Goal: Entertainment & Leisure: Consume media (video, audio)

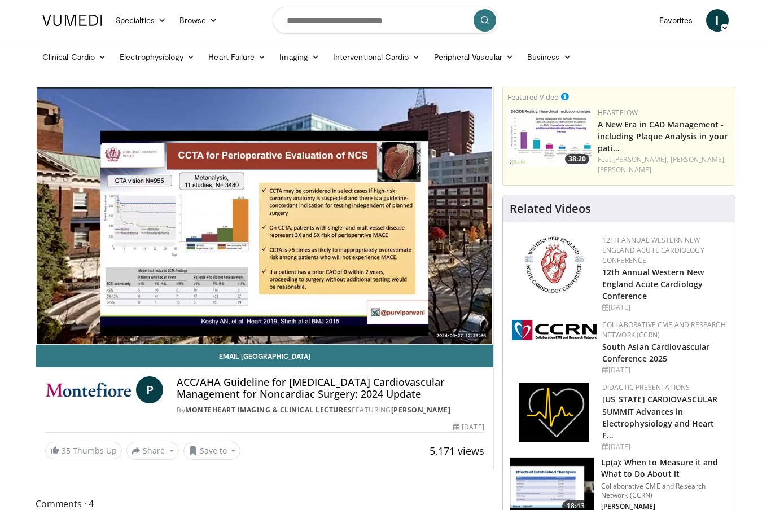
click at [145, 207] on icon "Video Player" at bounding box center [139, 216] width 32 height 32
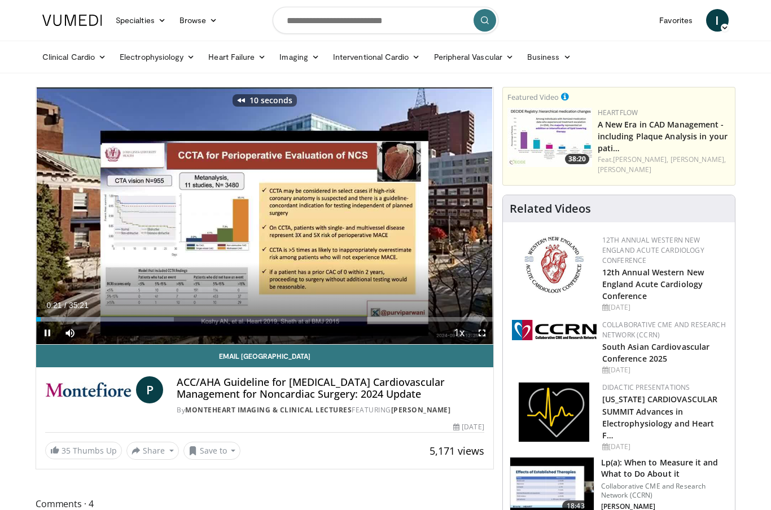
click at [143, 212] on icon "Video Player" at bounding box center [139, 216] width 32 height 32
click at [148, 203] on icon "Video Player" at bounding box center [139, 216] width 32 height 32
click at [143, 216] on icon "Video Player" at bounding box center [139, 216] width 32 height 32
click at [467, 326] on button "Playback Rate" at bounding box center [459, 333] width 23 height 23
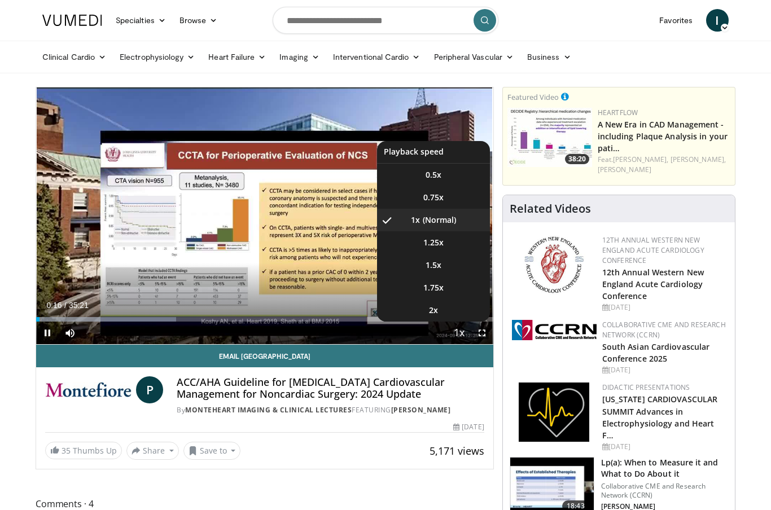
click at [40, 320] on div "Progress Bar" at bounding box center [37, 319] width 3 height 5
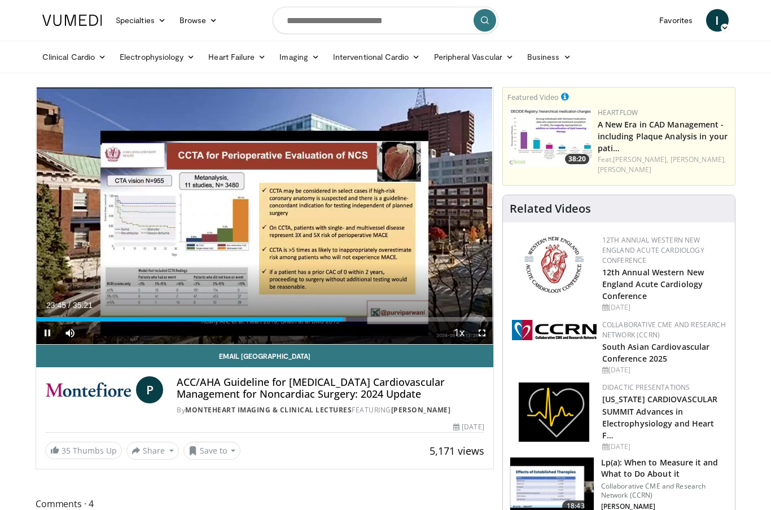
click at [71, 314] on div "Loaded : 67.76%" at bounding box center [264, 316] width 457 height 11
click at [56, 319] on div "Progress Bar" at bounding box center [53, 319] width 35 height 5
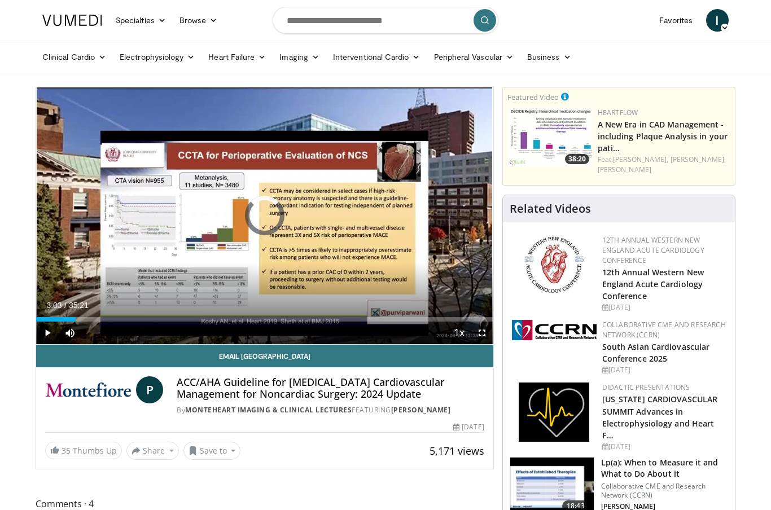
click at [75, 319] on div "Loaded : 4.71%" at bounding box center [264, 319] width 457 height 5
click at [80, 323] on span "Video Player" at bounding box center [70, 333] width 23 height 23
click at [60, 324] on span "Video Player" at bounding box center [70, 333] width 23 height 23
click at [58, 325] on span "Video Player" at bounding box center [47, 333] width 23 height 23
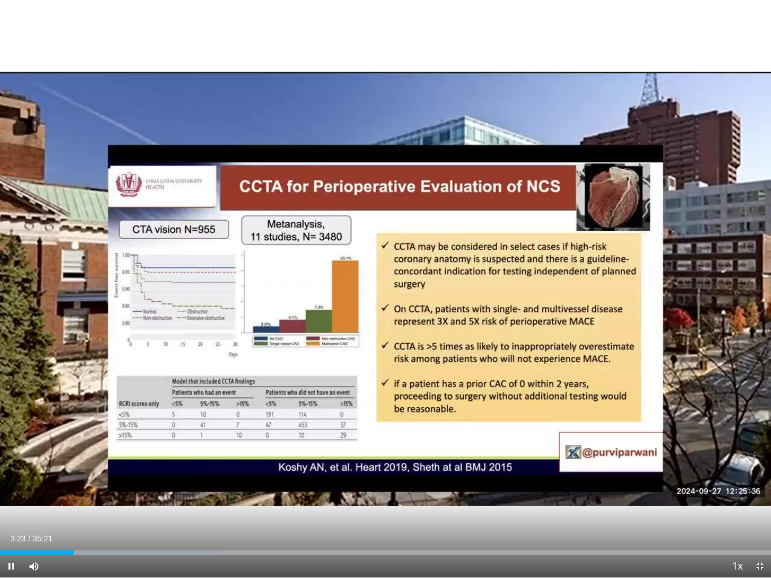
click at [2, 510] on span "Video Player" at bounding box center [11, 566] width 23 height 23
click at [456, 327] on div "30 seconds Tap to unmute" at bounding box center [385, 289] width 771 height 578
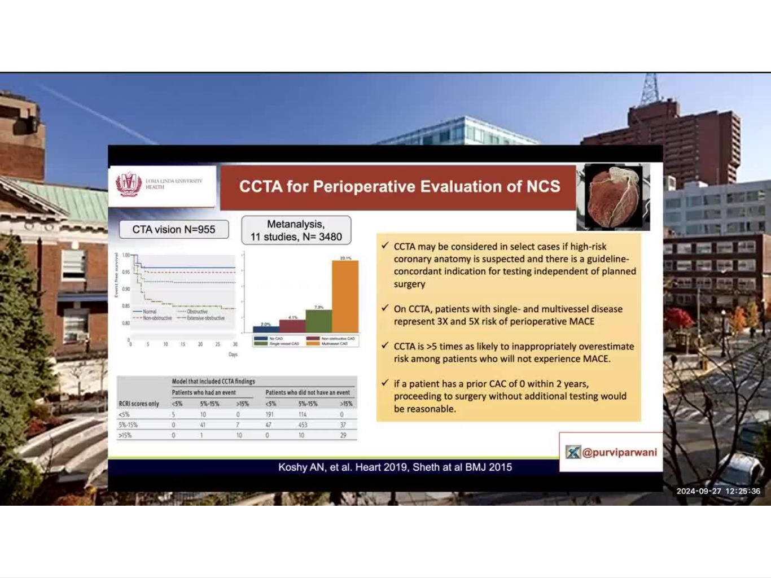
click at [85, 510] on div "30 seconds Tap to unmute" at bounding box center [385, 289] width 771 height 578
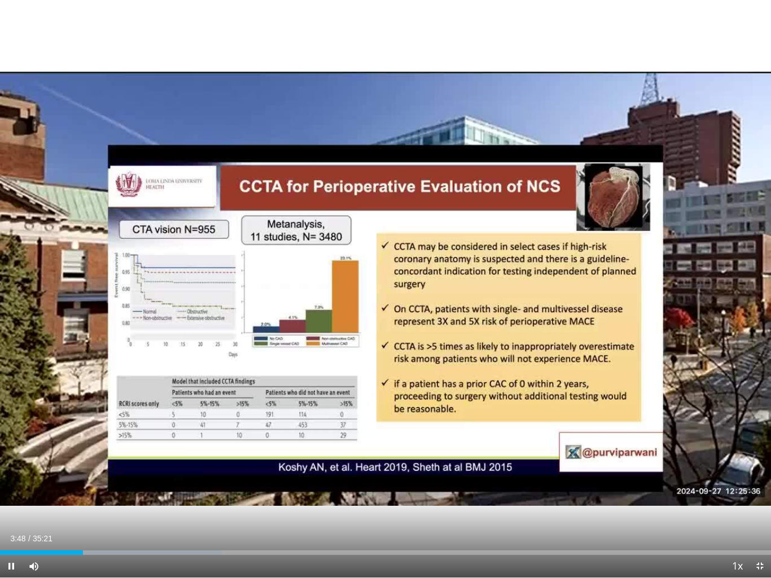
click at [76, 510] on div "Progress Bar" at bounding box center [41, 552] width 83 height 5
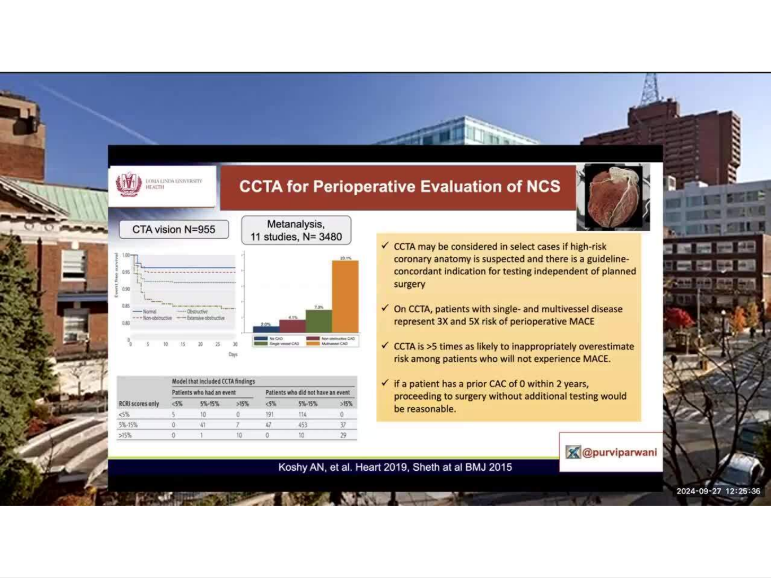
click at [599, 452] on div "30 seconds Tap to unmute" at bounding box center [385, 289] width 771 height 578
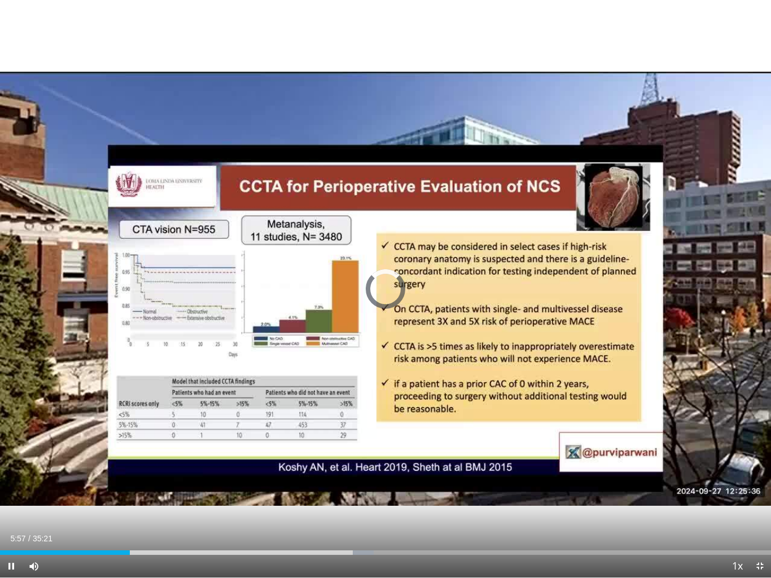
click at [130, 510] on div "Loaded : 48.46%" at bounding box center [385, 549] width 771 height 11
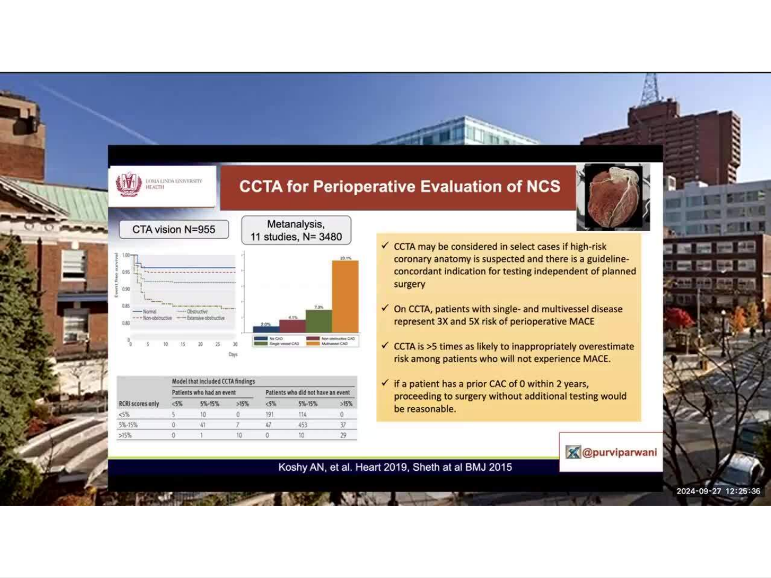
click at [94, 510] on div "Loaded : 16.93%" at bounding box center [385, 572] width 771 height 11
click at [86, 510] on div "Loaded : 12.25%" at bounding box center [385, 572] width 771 height 11
click at [85, 510] on div "Progress Bar" at bounding box center [43, 575] width 86 height 5
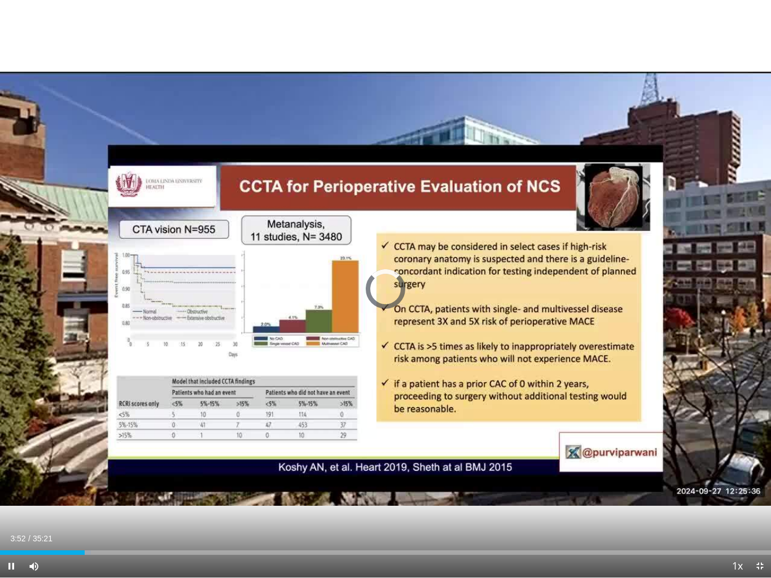
click at [70, 510] on div "Progress Bar" at bounding box center [42, 552] width 85 height 5
click at [80, 510] on div "Loaded : 13.20%" at bounding box center [385, 552] width 771 height 5
click at [3, 510] on span "Video Player" at bounding box center [11, 566] width 23 height 23
click at [574, 232] on div "30 seconds Tap to unmute" at bounding box center [385, 289] width 771 height 578
click at [546, 263] on div "30 seconds Tap to unmute" at bounding box center [385, 289] width 771 height 578
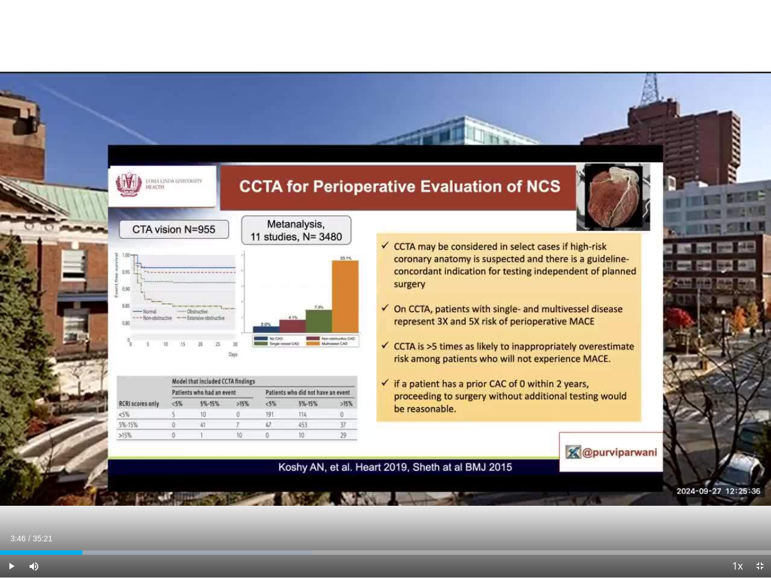
click at [92, 510] on div "Progress Bar" at bounding box center [196, 552] width 232 height 5
click at [88, 510] on div "Progress Bar" at bounding box center [46, 552] width 92 height 5
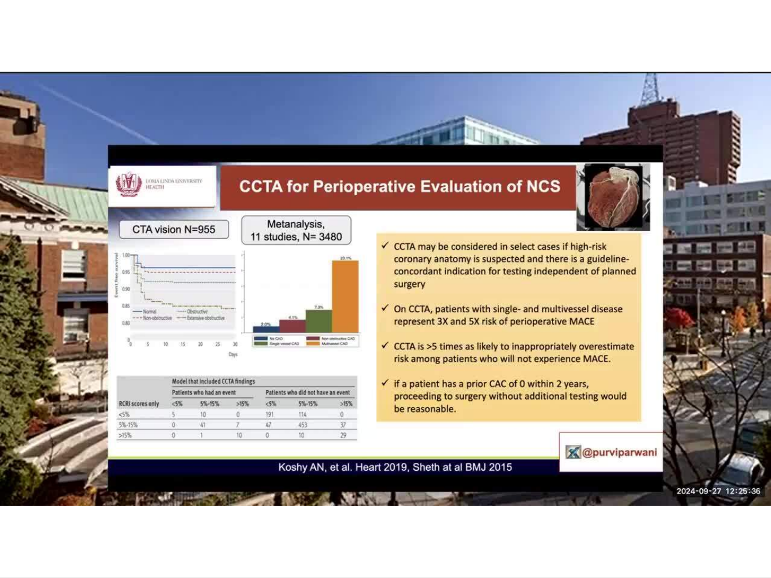
click at [68, 510] on div "30 seconds Tap to unmute" at bounding box center [385, 289] width 771 height 578
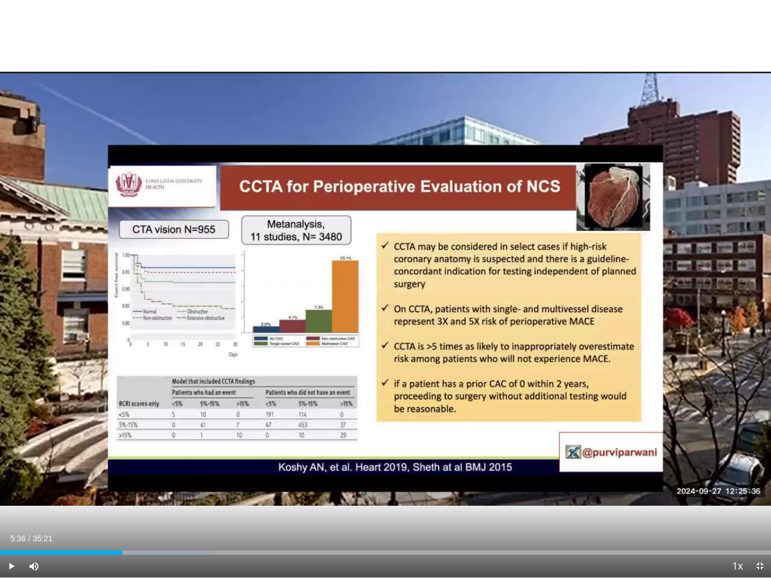
click at [392, 510] on div "Current Time 5:36 / Duration 35:21 Play Skip Backward Skip Forward Mute Loaded …" at bounding box center [385, 566] width 771 height 23
click at [42, 510] on span "Video Player" at bounding box center [34, 566] width 23 height 23
click at [126, 510] on div "Progress Bar" at bounding box center [145, 552] width 138 height 5
click at [128, 510] on div "Progress Bar" at bounding box center [192, 552] width 232 height 5
click at [131, 510] on div "Progress Bar" at bounding box center [233, 552] width 232 height 5
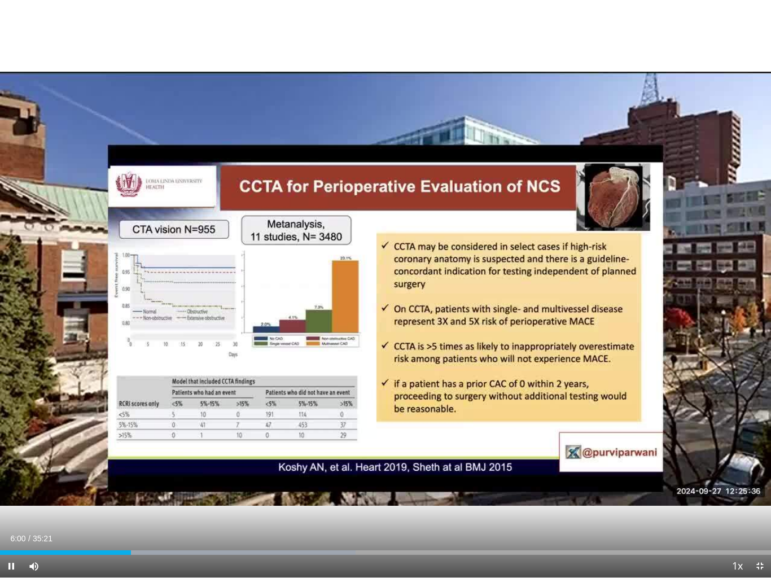
click at [109, 510] on div "Progress Bar" at bounding box center [65, 552] width 131 height 5
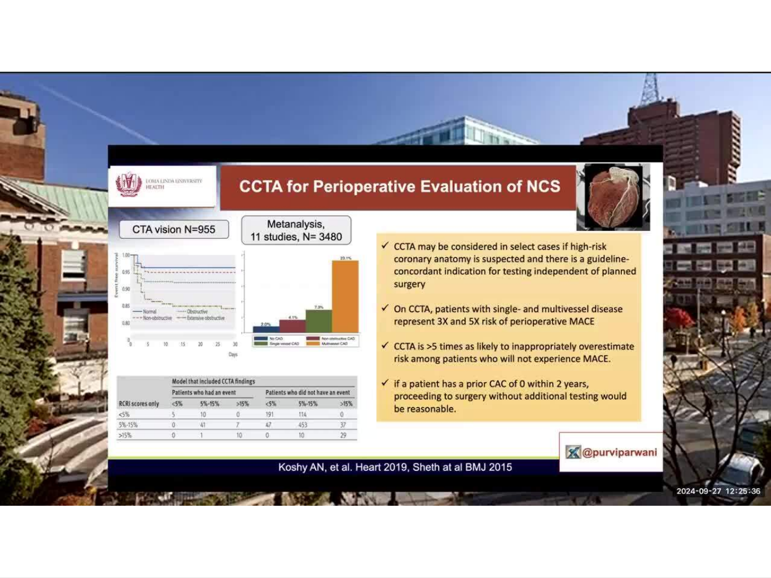
click at [85, 510] on div "30 seconds Tap to unmute" at bounding box center [385, 289] width 771 height 578
click at [18, 510] on span "Video Player" at bounding box center [11, 589] width 23 height 23
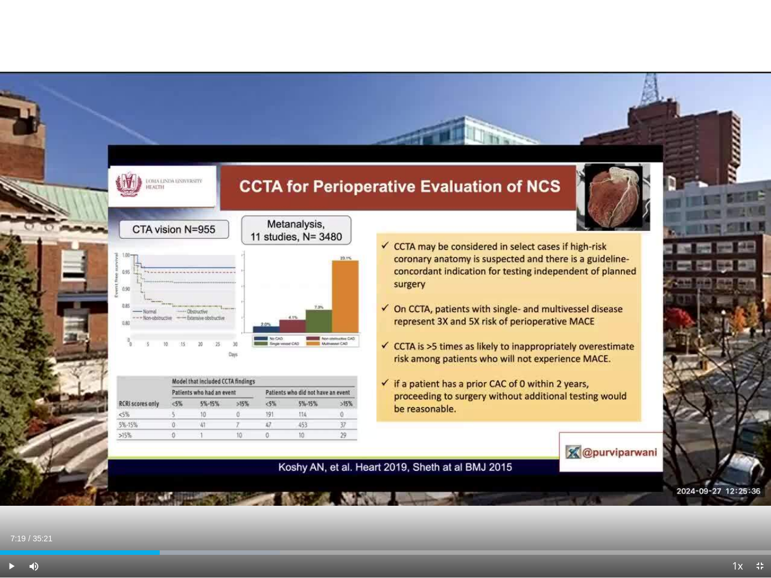
click at [2, 510] on span "Video Player" at bounding box center [11, 566] width 23 height 23
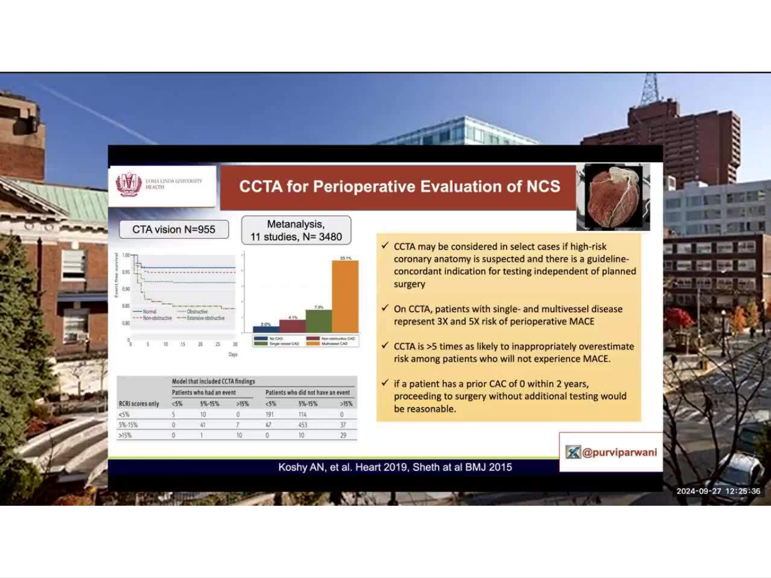
click at [4, 510] on span "Video Player" at bounding box center [11, 589] width 23 height 23
click at [39, 510] on div "30 seconds Tap to unmute" at bounding box center [385, 289] width 771 height 578
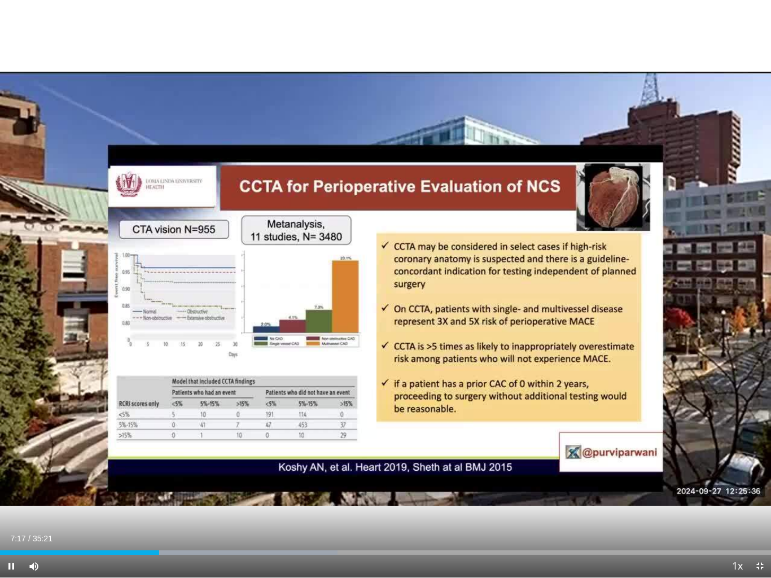
click at [173, 510] on div "Progress Bar" at bounding box center [222, 552] width 232 height 5
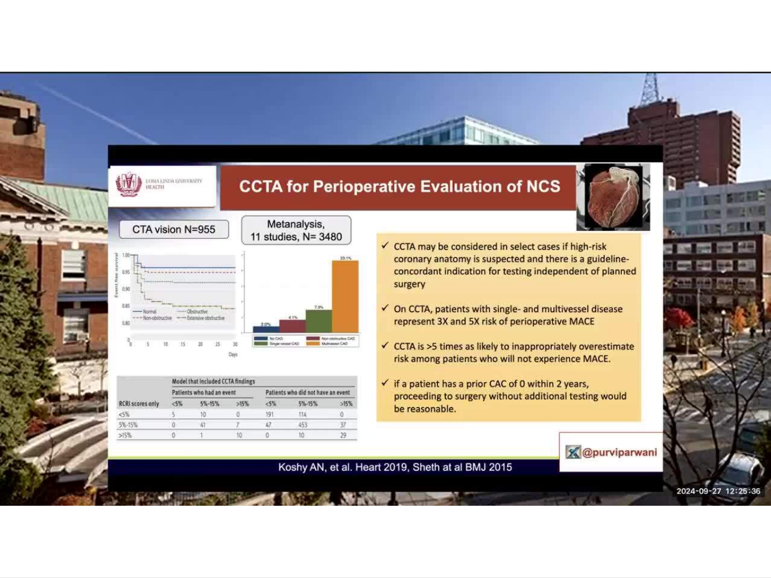
click at [21, 510] on div "30 seconds Tap to unmute" at bounding box center [385, 289] width 771 height 578
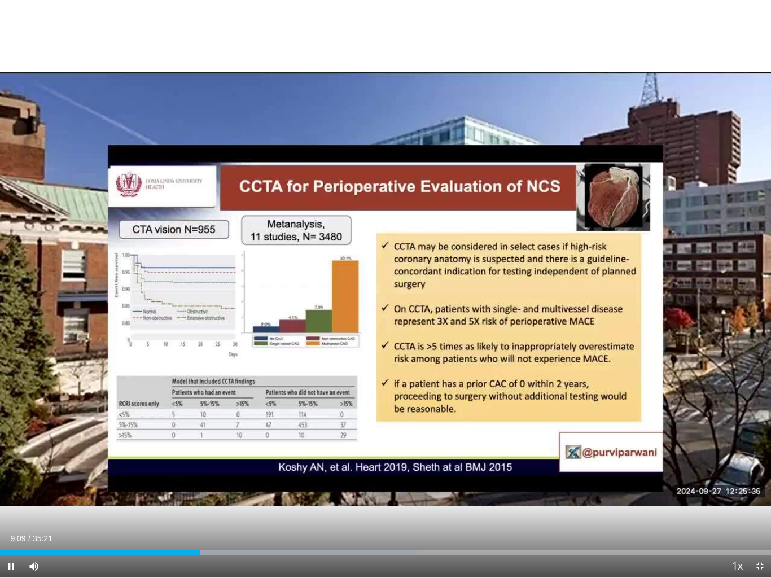
click at [205, 510] on div "Progress Bar" at bounding box center [305, 552] width 225 height 5
click at [206, 510] on div "Progress Bar" at bounding box center [103, 552] width 206 height 5
click at [209, 510] on div "Progress Bar" at bounding box center [315, 552] width 234 height 5
click at [174, 510] on div "Current Time 10:56 / Duration 35:21 Pause Skip Backward Skip Forward Mute Loade…" at bounding box center [385, 566] width 771 height 23
click at [44, 510] on span "Video Player" at bounding box center [34, 566] width 23 height 23
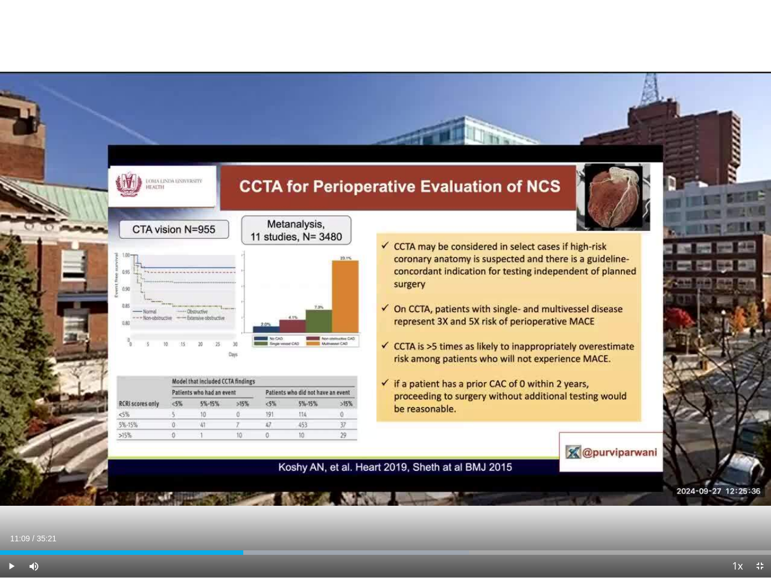
click at [3, 510] on span "Video Player" at bounding box center [11, 566] width 23 height 23
click at [16, 510] on span "Video Player" at bounding box center [11, 566] width 23 height 23
click at [292, 510] on div "Current Time 13:07 / Duration 35:21" at bounding box center [385, 539] width 771 height 10
click at [291, 510] on div "Current Time 13:08 / Duration 35:21" at bounding box center [385, 539] width 771 height 10
click at [290, 510] on div "Loaded : 60.82%" at bounding box center [385, 549] width 771 height 11
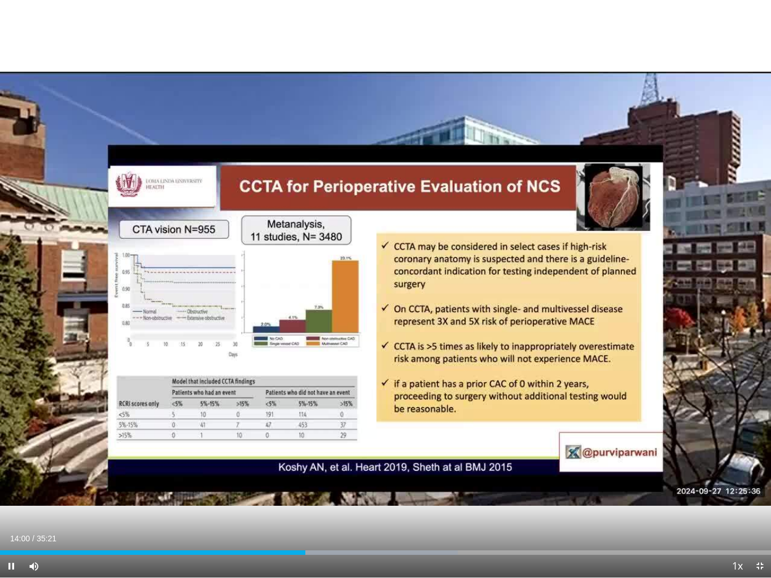
click at [21, 510] on div "Loaded : 59.40%" at bounding box center [385, 549] width 771 height 11
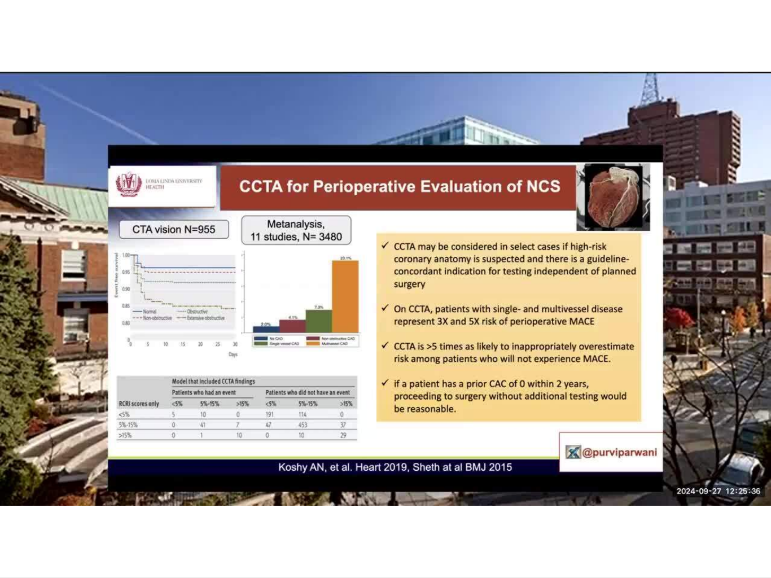
click at [31, 510] on div "30 seconds Tap to unmute" at bounding box center [385, 289] width 771 height 578
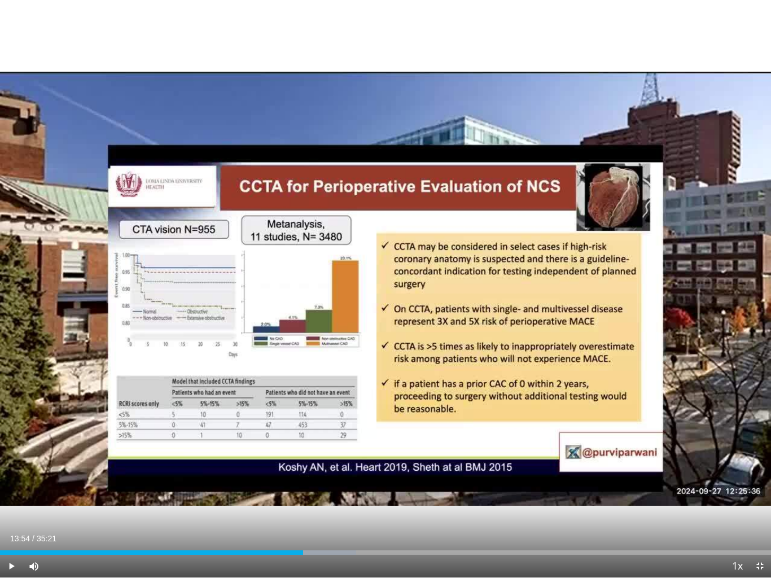
click at [208, 323] on div "30 seconds Tap to unmute" at bounding box center [385, 289] width 771 height 578
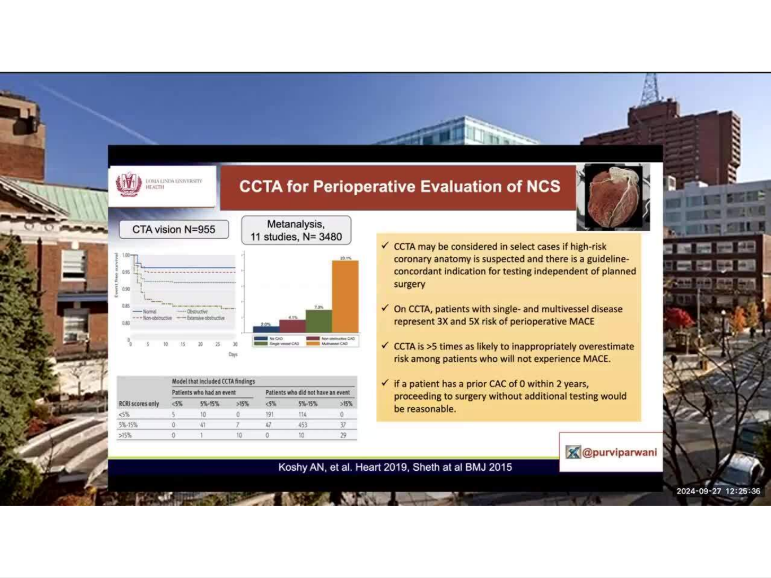
click at [66, 510] on div "30 seconds Tap to unmute" at bounding box center [385, 289] width 771 height 578
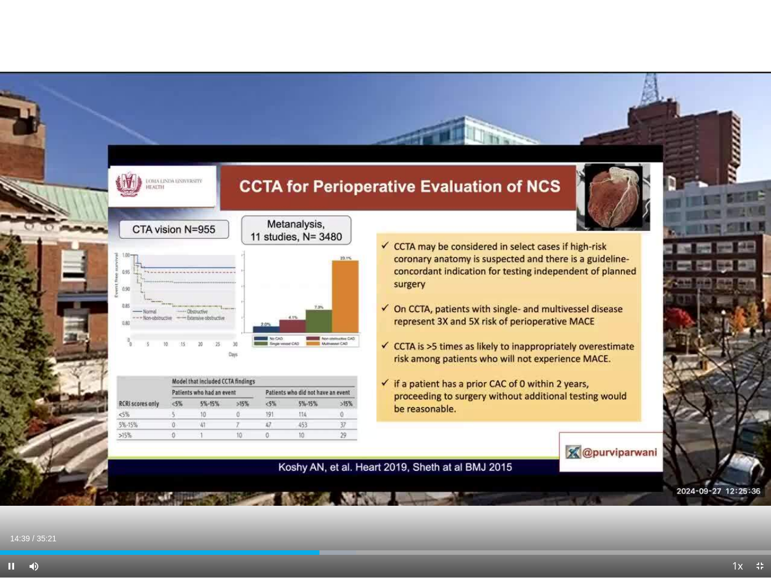
click at [322, 510] on div "Progress Bar" at bounding box center [329, 552] width 55 height 5
click at [317, 510] on div "30 seconds Tap to unmute" at bounding box center [385, 289] width 771 height 578
click at [317, 510] on div "Progress Bar" at bounding box center [161, 552] width 322 height 5
click at [320, 510] on div "Progress Bar" at bounding box center [429, 552] width 237 height 5
click at [323, 510] on div "Progress Bar" at bounding box center [429, 552] width 237 height 5
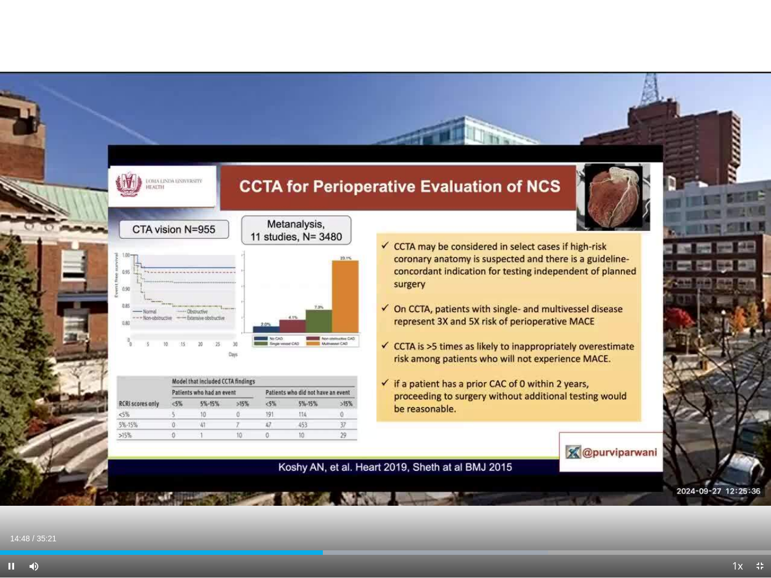
click at [314, 510] on div "Progress Bar" at bounding box center [161, 552] width 323 height 5
click at [299, 510] on div "Progress Bar" at bounding box center [300, 552] width 10 height 5
click at [1, 510] on span "Video Player" at bounding box center [11, 566] width 23 height 23
click at [500, 510] on div "30 seconds Tap to unmute" at bounding box center [385, 289] width 771 height 578
click at [317, 510] on div "Progress Bar" at bounding box center [160, 552] width 320 height 5
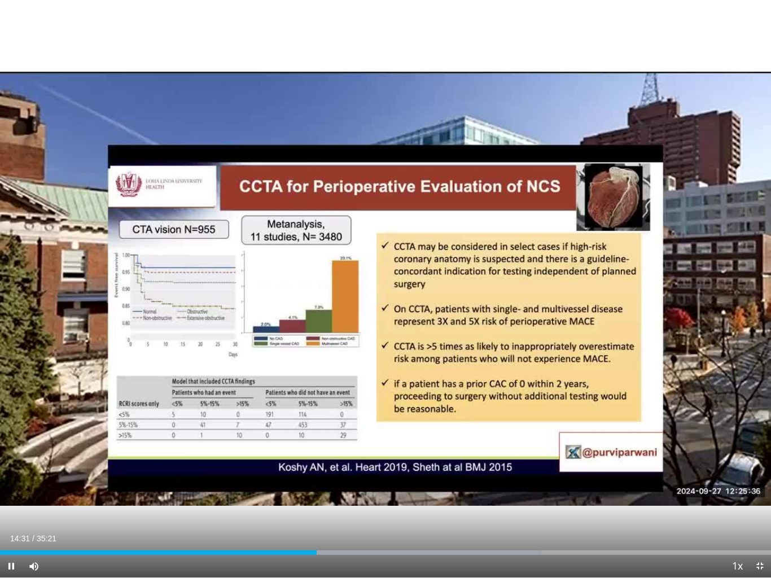
click at [320, 510] on div "Progress Bar" at bounding box center [424, 552] width 231 height 5
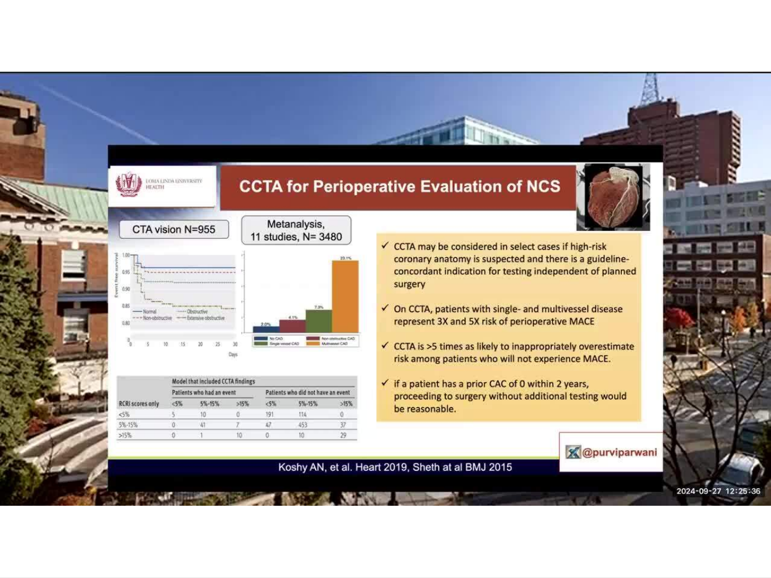
click at [17, 510] on span "Video Player" at bounding box center [11, 589] width 23 height 23
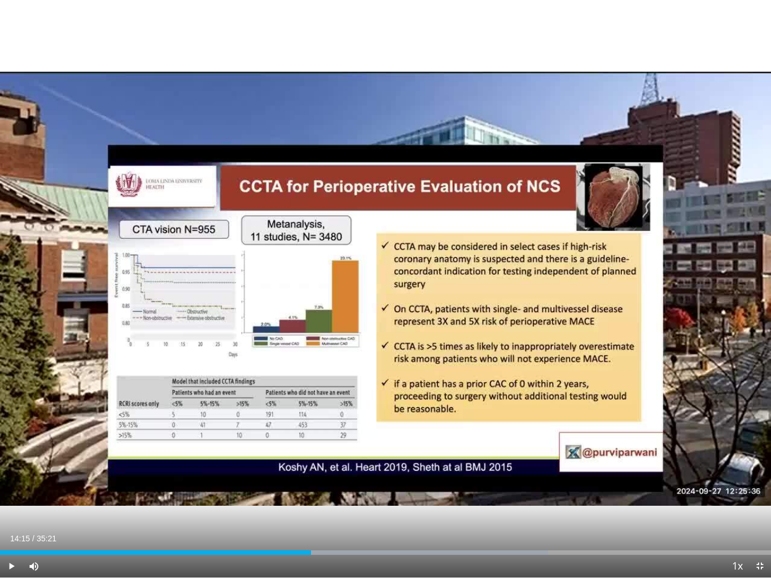
click at [325, 510] on div "Progress Bar" at bounding box center [428, 552] width 239 height 5
click at [304, 510] on div "Progress Bar" at bounding box center [157, 552] width 315 height 5
click at [316, 510] on div "Progress Bar" at bounding box center [347, 552] width 91 height 5
click at [311, 510] on div "Progress Bar" at bounding box center [353, 552] width 102 height 5
click at [305, 510] on div "Progress Bar" at bounding box center [155, 552] width 311 height 5
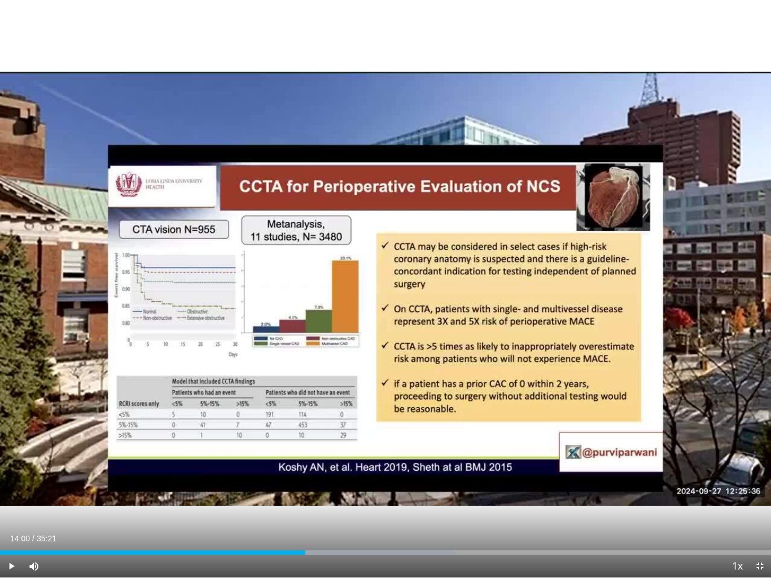
click at [314, 510] on div "Progress Bar" at bounding box center [377, 552] width 152 height 5
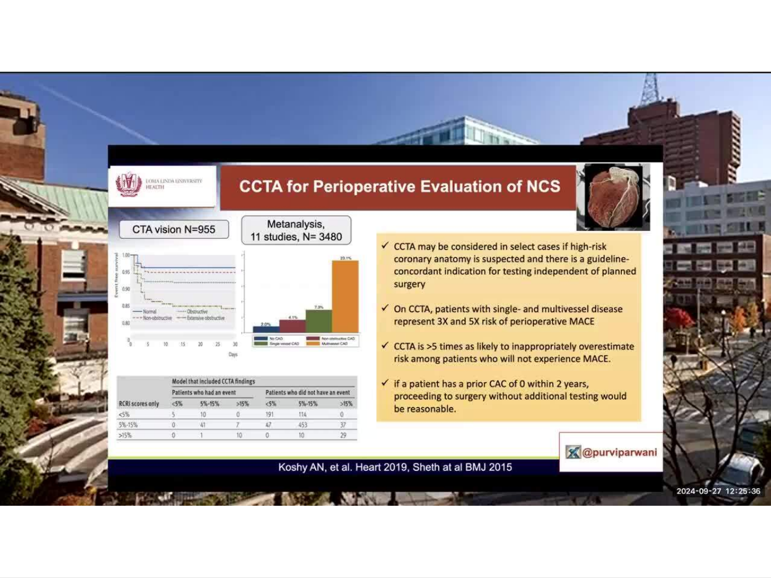
click at [4, 510] on span "Video Player" at bounding box center [11, 589] width 23 height 23
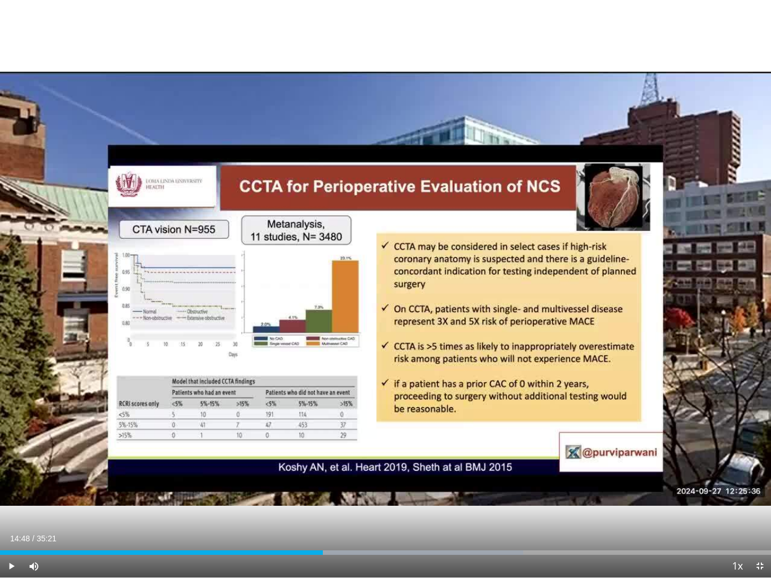
click at [3, 510] on span "Video Player" at bounding box center [11, 566] width 23 height 23
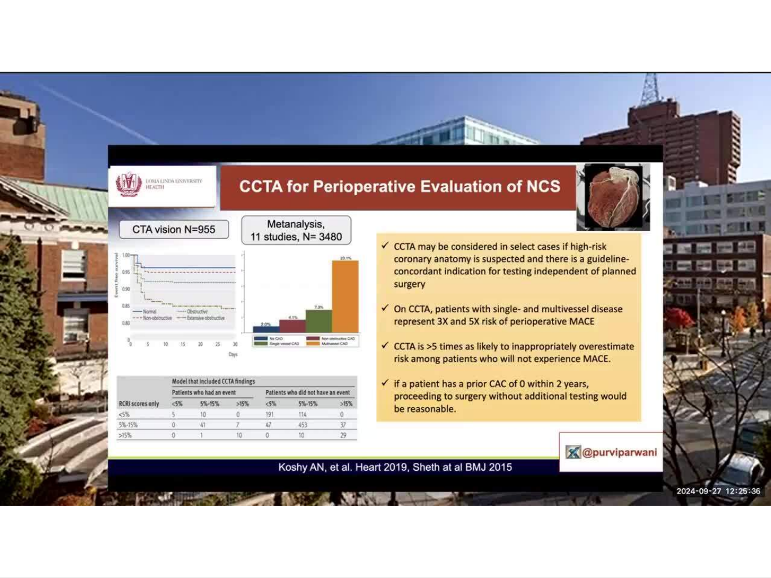
click at [29, 510] on span "Video Player" at bounding box center [34, 589] width 23 height 23
click at [2, 510] on span "Video Player" at bounding box center [11, 589] width 23 height 23
